Goal: Contribute content: Contribute content

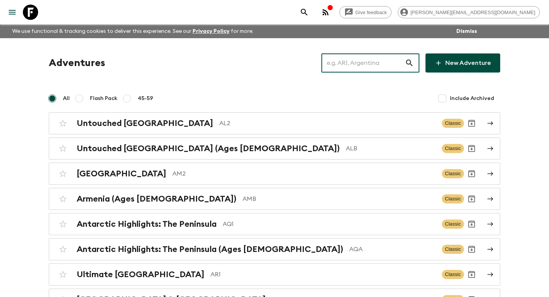
click at [378, 62] on input "text" at bounding box center [364, 62] width 84 height 21
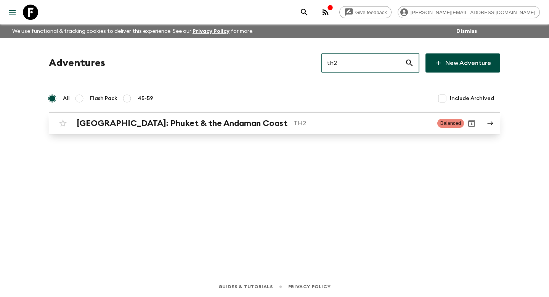
type input "th2"
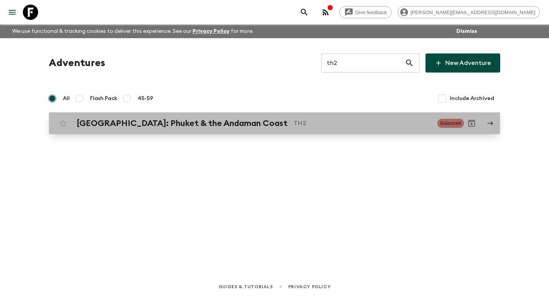
click at [359, 126] on p "TH2" at bounding box center [363, 123] width 138 height 9
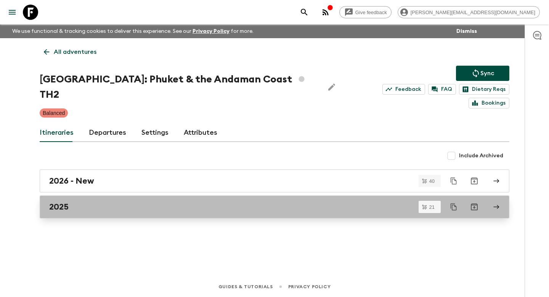
click at [202, 195] on link "2025" at bounding box center [275, 206] width 470 height 23
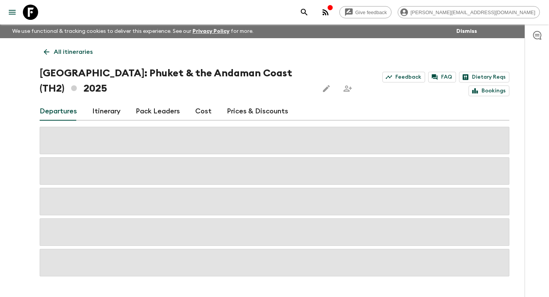
click at [115, 107] on link "Itinerary" at bounding box center [106, 111] width 28 height 18
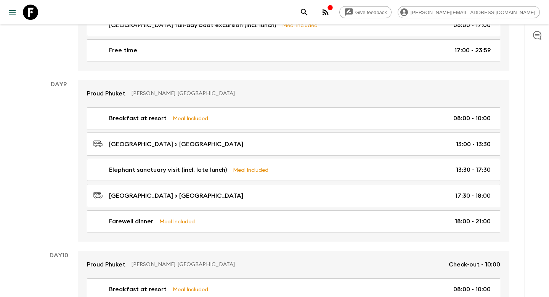
scroll to position [1351, 0]
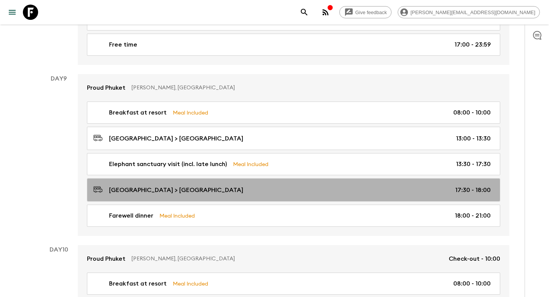
click at [269, 187] on div "Phuket Elephant Sanctuary > Phuket Hotel 17:30 - 18:00" at bounding box center [292, 190] width 398 height 10
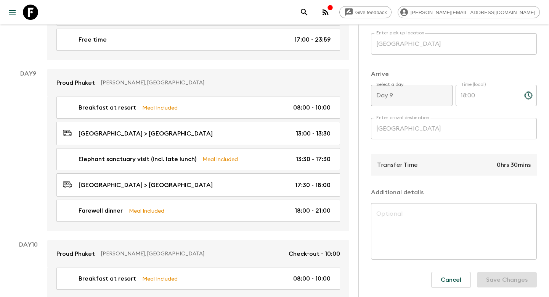
scroll to position [1415, 0]
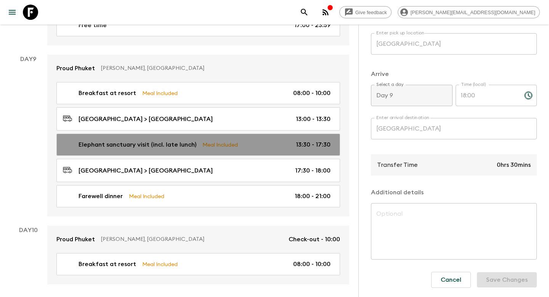
click at [266, 140] on div "Elephant sanctuary visit (incl. late lunch) Meal Included 13:30 - 17:30" at bounding box center [197, 144] width 268 height 9
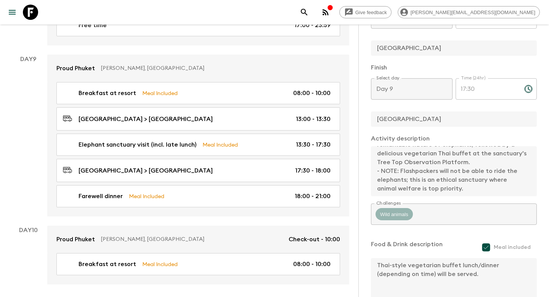
scroll to position [174, 0]
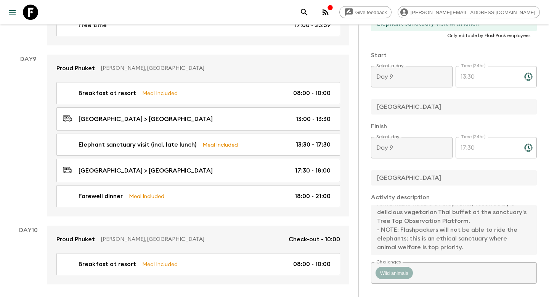
click at [363, 176] on div "Activity Information Comments Website Map This itinerary has departures running…" at bounding box center [454, 172] width 191 height 297
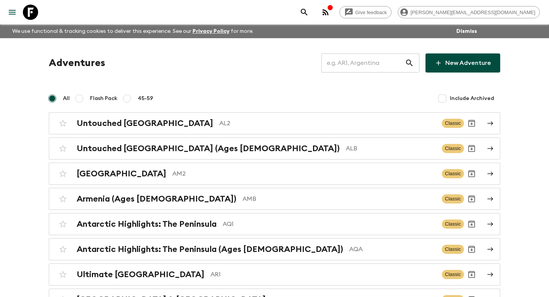
click at [374, 63] on input "text" at bounding box center [364, 62] width 84 height 21
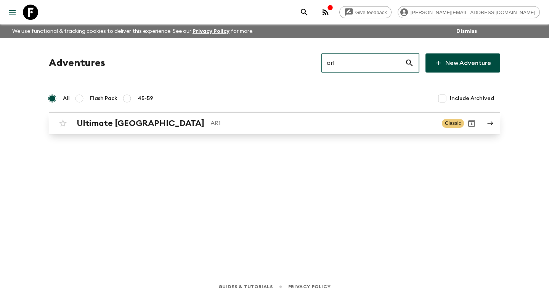
type input "ar1"
click at [303, 130] on div "Ultimate Argentina AR1 Classic" at bounding box center [259, 123] width 409 height 15
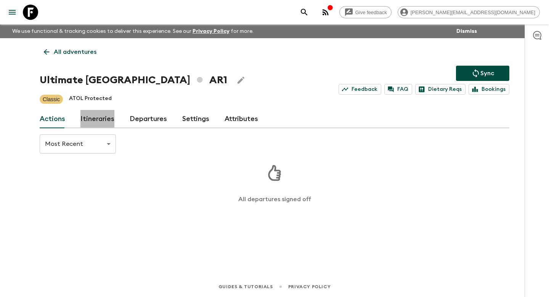
click at [100, 122] on link "Itineraries" at bounding box center [97, 119] width 34 height 18
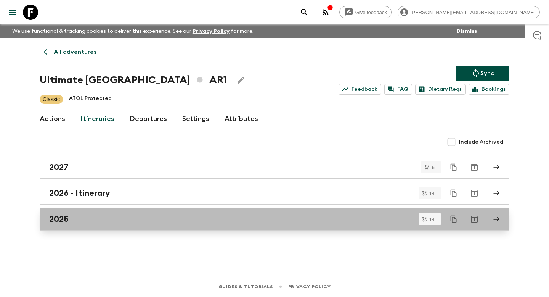
click at [117, 213] on link "2025" at bounding box center [275, 219] width 470 height 23
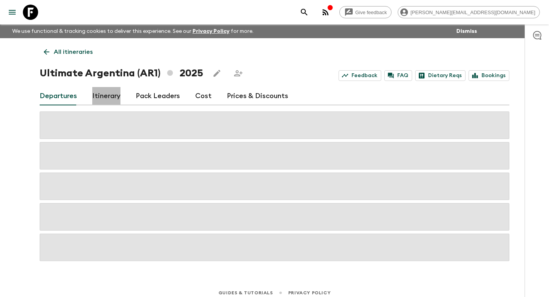
click at [94, 88] on link "Itinerary" at bounding box center [106, 96] width 28 height 18
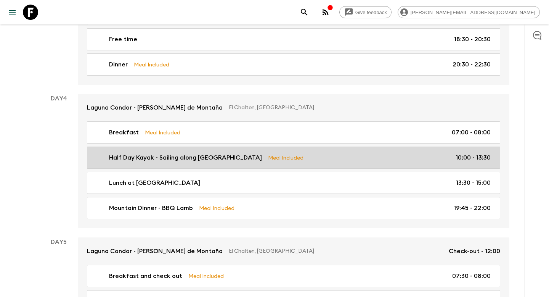
scroll to position [740, 0]
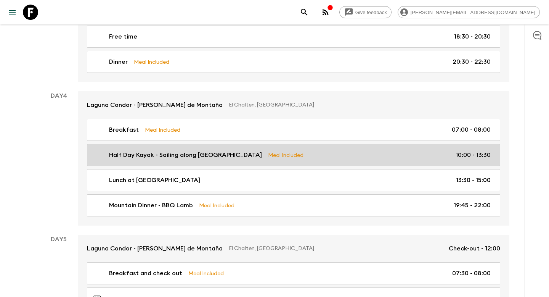
click at [190, 150] on p "Half Day Kayak - Sailing along [GEOGRAPHIC_DATA]" at bounding box center [185, 154] width 153 height 9
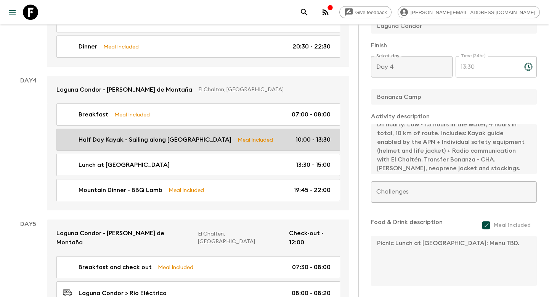
scroll to position [852, 0]
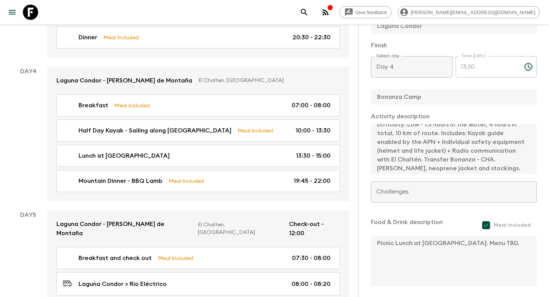
type input "Fitz Roy & Laguna de los Tres Trek"
type input "Fitz Roy and [GEOGRAPHIC_DATA] trek"
type input "El Chalten"
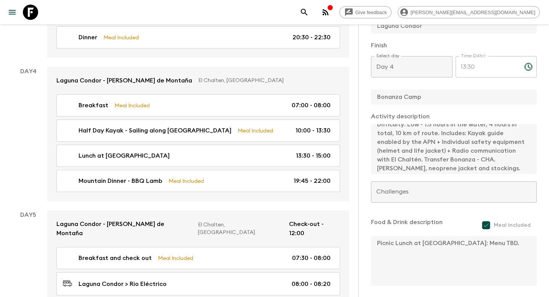
type textarea "Trekking Guide at disposal for the day. 1 guide every 14 guests maximum. Diffic…"
type textarea "Box Lunch includes: 1 ham, cheese & lettuce sandwich + 1 salad (or can be repla…"
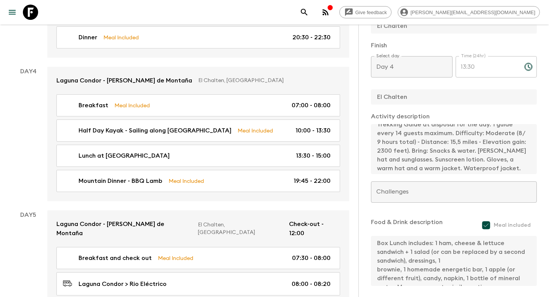
type input "Day 5"
type input "08:30"
type input "Day 5"
type input "17:00"
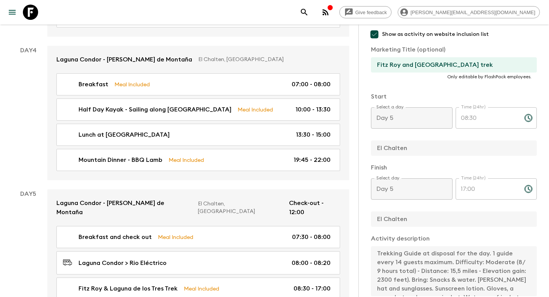
scroll to position [111, 0]
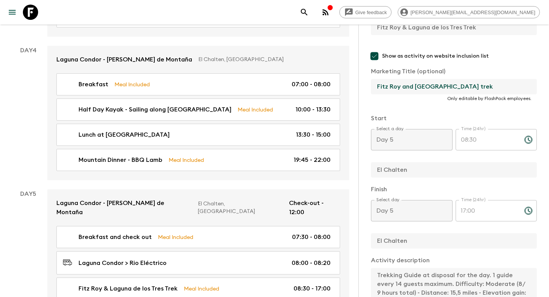
drag, startPoint x: 489, startPoint y: 87, endPoint x: 370, endPoint y: 85, distance: 119.0
click at [370, 85] on div "Activity Information Comments Website Map This itinerary has departures running…" at bounding box center [454, 172] width 191 height 297
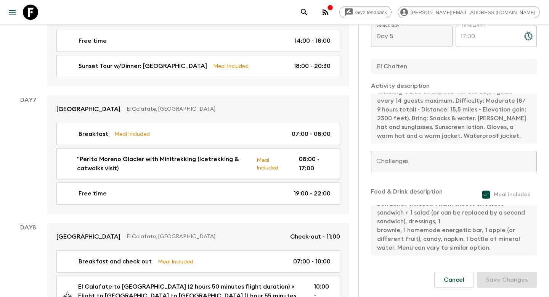
scroll to position [1350, 0]
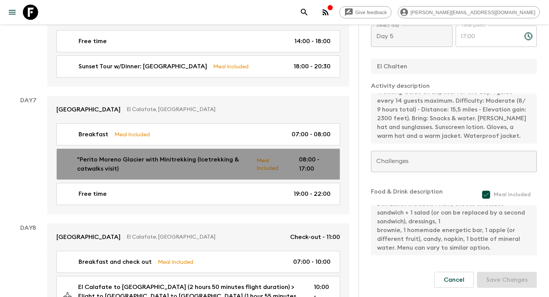
click at [298, 155] on div ""Perito Moreno Glacier with Minitrekking (Icetrekking & catwalks visit) Meal In…" at bounding box center [197, 164] width 268 height 18
type input ""Perito Moreno Glacier with Minitrekking (Icetrekking & catwalks visit)"
type input "Perito Moreno Glacier with minitrekking (ticket included)"
type input "[GEOGRAPHIC_DATA]"
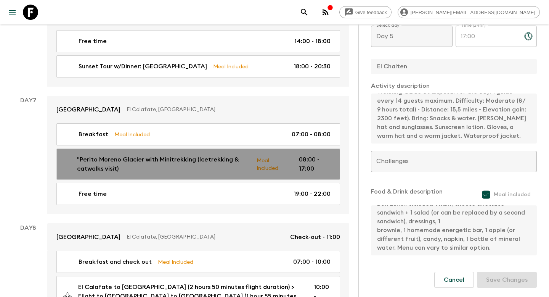
type textarea "Private Transfer & Guide - Shared activity: Boat & Icetrek (Guide does not emba…"
type textarea "Box Lunch Box Lunch includes: 1 gourmet sandwich, 1 quiche, 1 seasonal fruit, 1…"
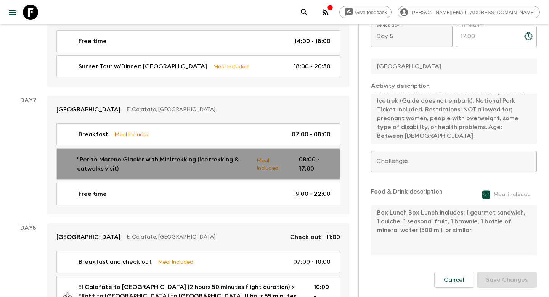
type input "Day 7"
type input "08:00"
type input "Day 7"
